Goal: Transaction & Acquisition: Purchase product/service

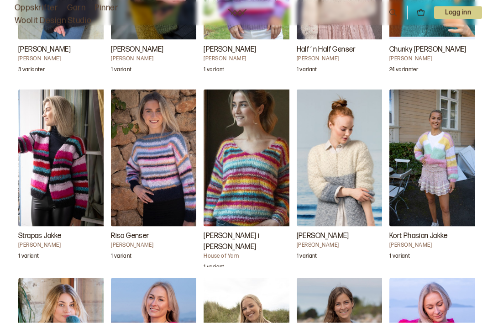
scroll to position [1632, 0]
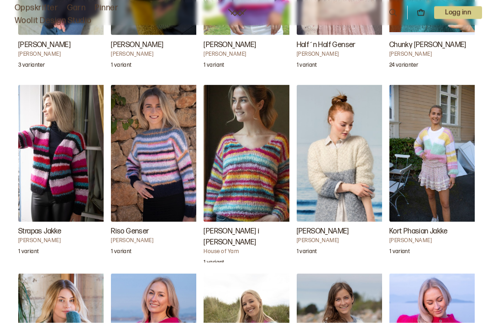
click at [439, 207] on img "Kort Phasian Jakke" at bounding box center [434, 153] width 91 height 137
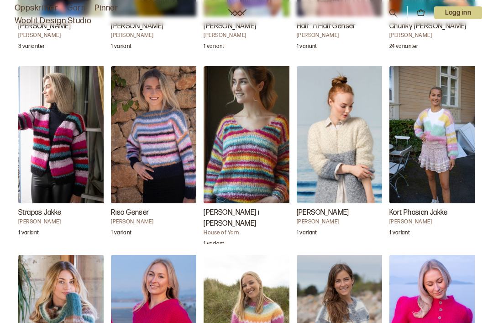
scroll to position [1652, 0]
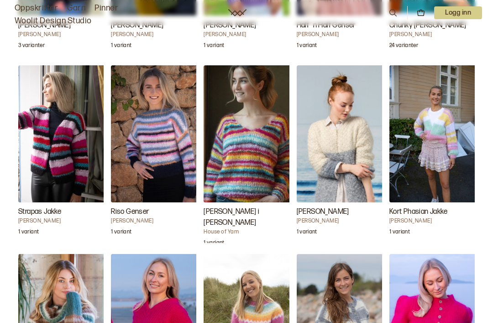
click at [434, 154] on img "Kort Phasian Jakke" at bounding box center [434, 133] width 91 height 137
